Goal: Navigation & Orientation: Go to known website

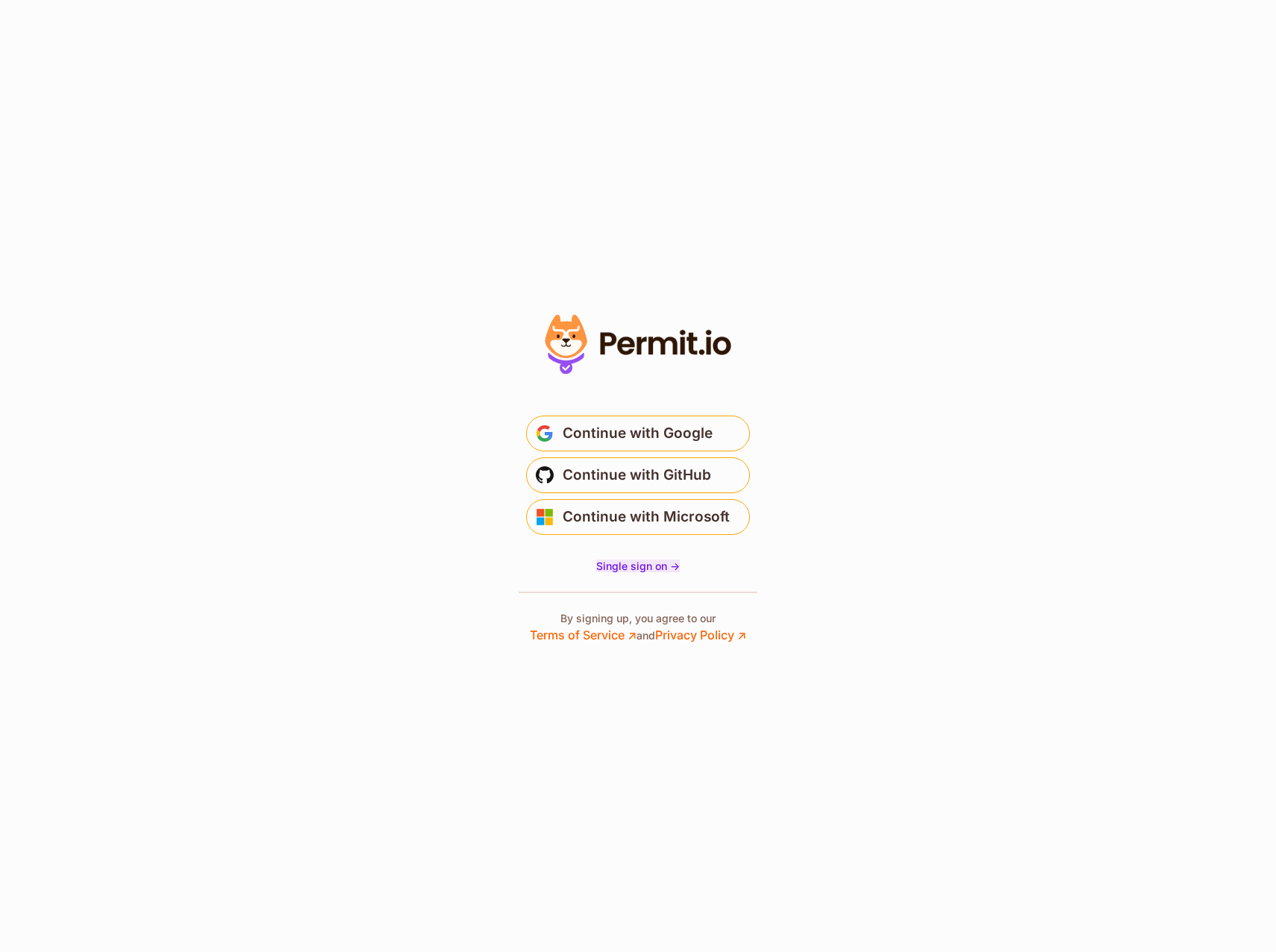
click at [636, 568] on span "Single sign on ->" at bounding box center [638, 566] width 83 height 13
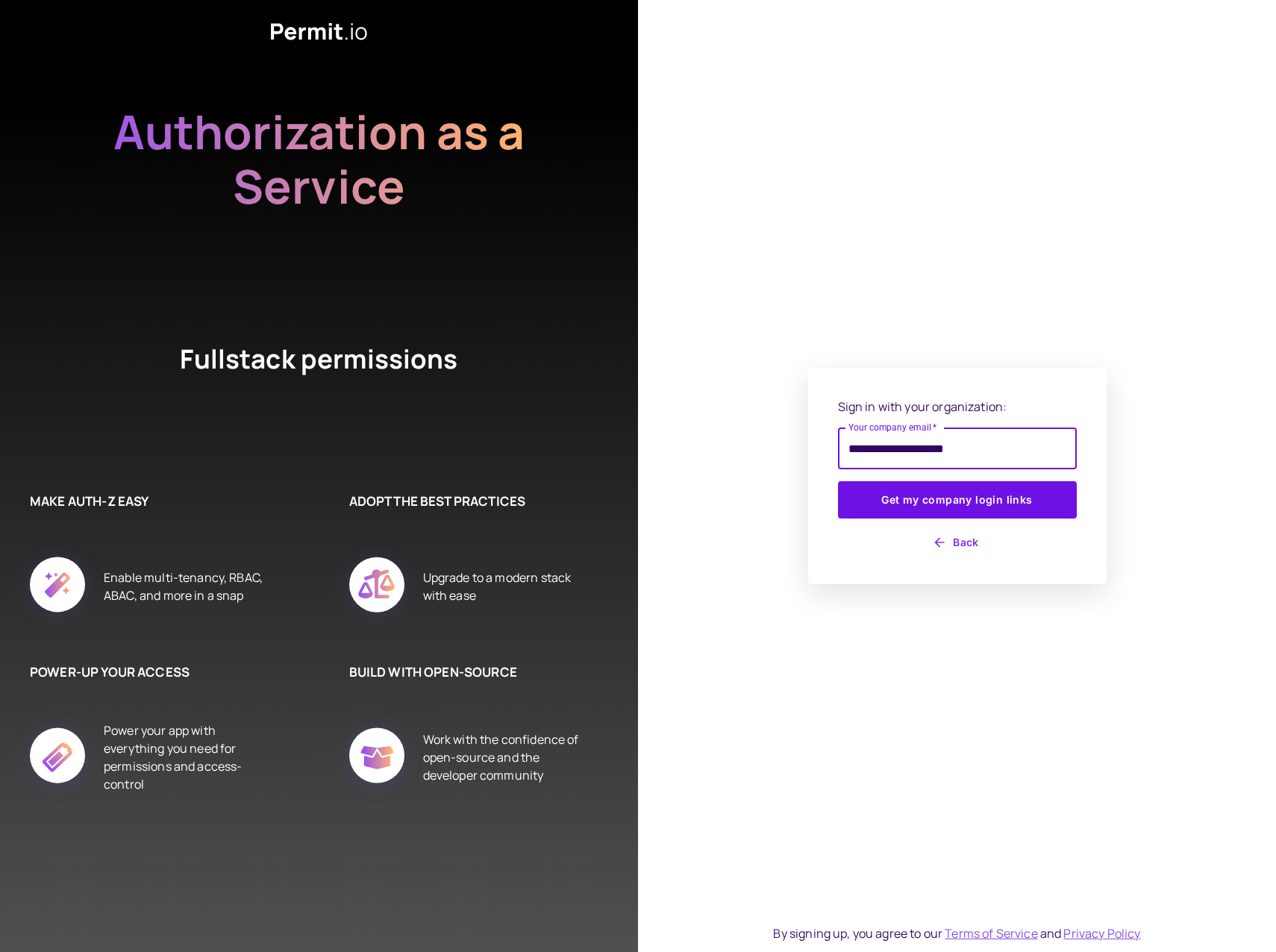
type input "**********"
click at [838, 481] on button "Get my company login links" at bounding box center [958, 499] width 239 height 37
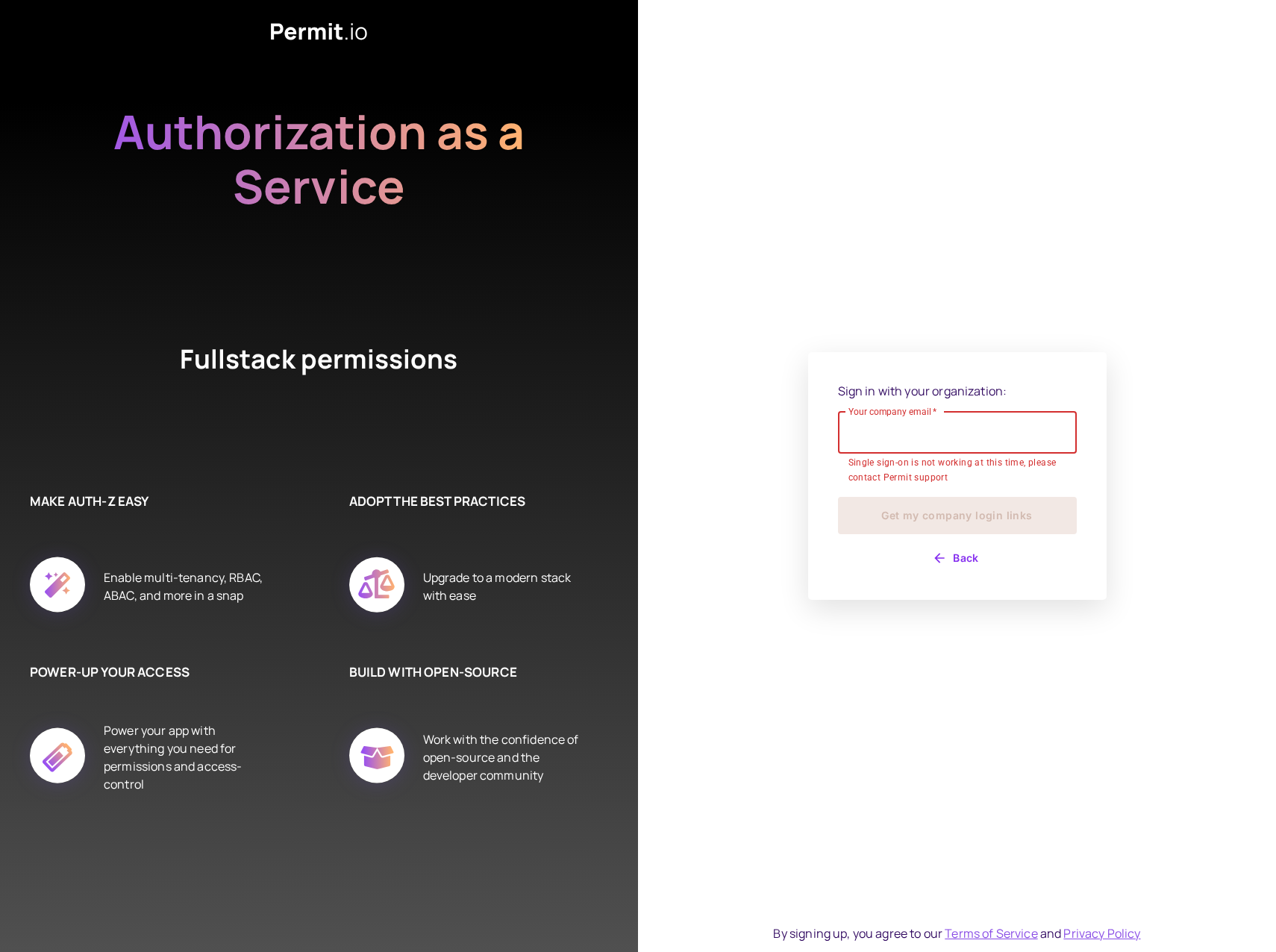
click at [962, 557] on button "Back" at bounding box center [958, 558] width 239 height 24
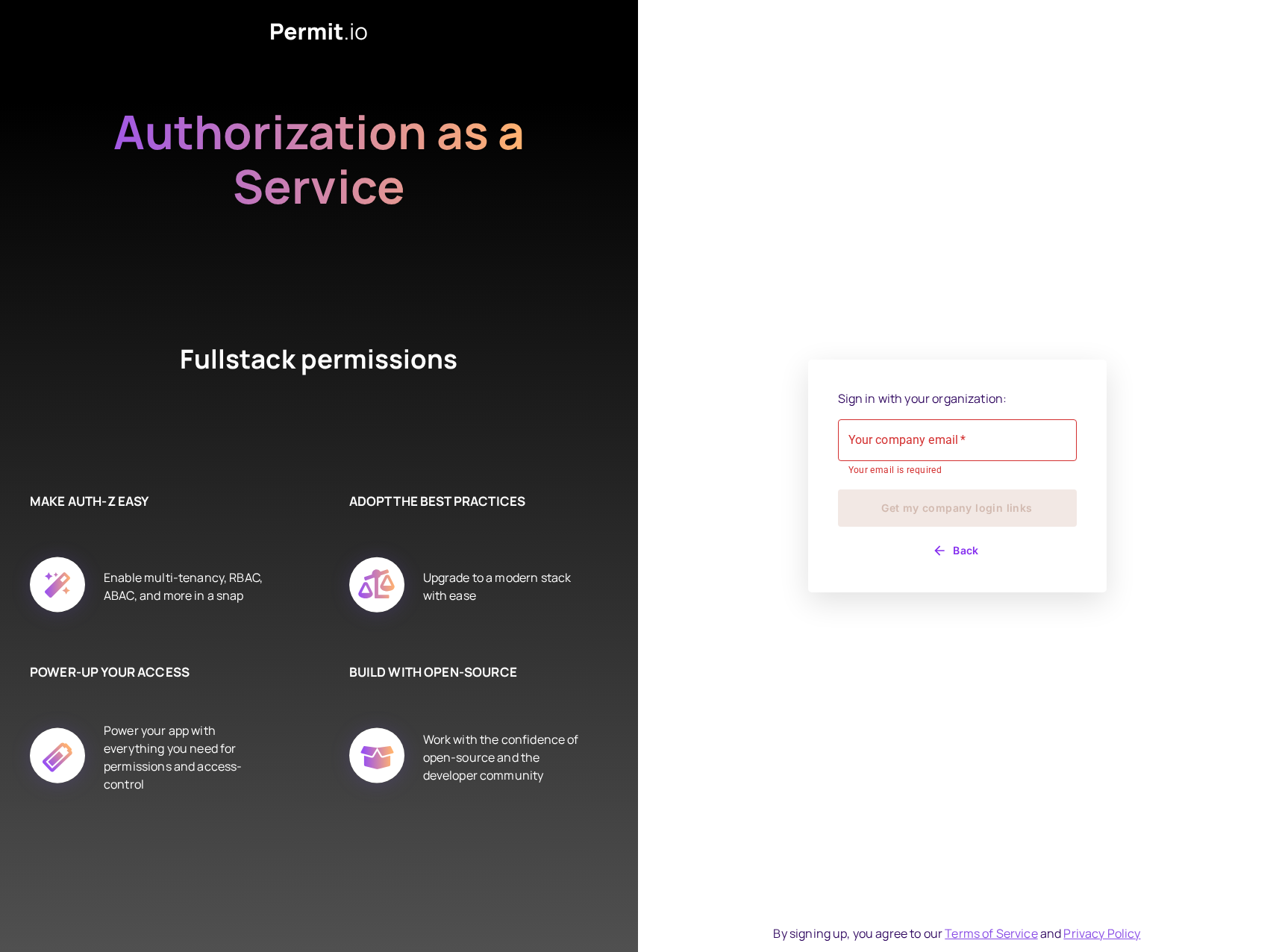
click at [961, 537] on div "Sign in with your organization: Your company email   * Your company email   * Y…" at bounding box center [958, 476] width 239 height 174
click at [959, 543] on button "Back" at bounding box center [958, 550] width 239 height 24
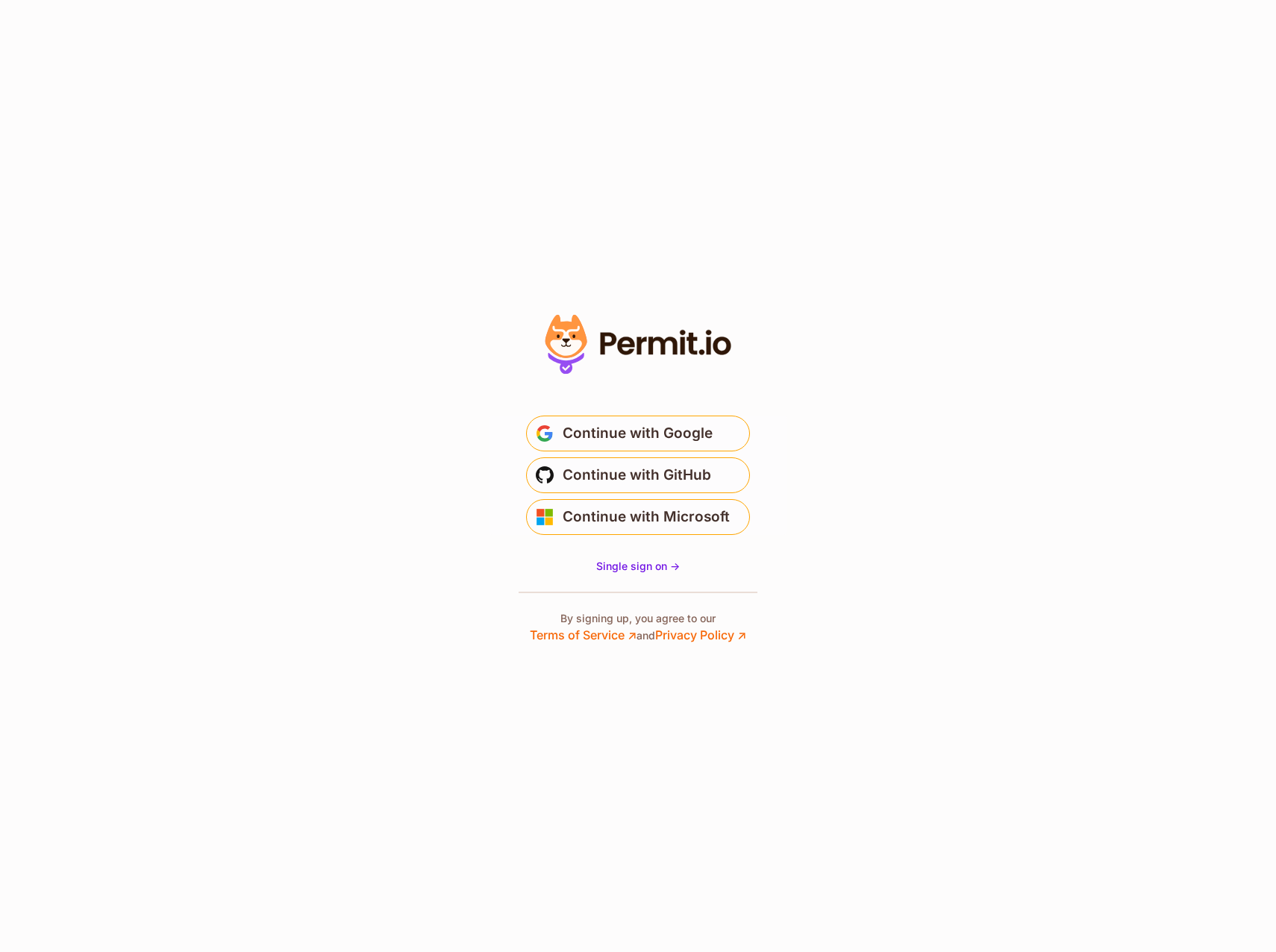
click at [953, 544] on section "* Or" at bounding box center [638, 476] width 1276 height 952
click at [676, 432] on span "Continue with Google" at bounding box center [638, 433] width 150 height 24
click at [676, 436] on span "Continue with Google" at bounding box center [638, 433] width 150 height 24
